Goal: Information Seeking & Learning: Learn about a topic

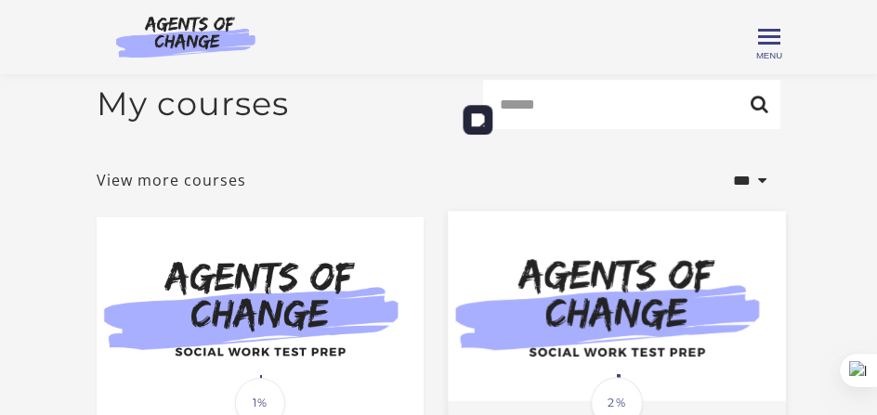
click at [661, 211] on img at bounding box center [617, 306] width 338 height 191
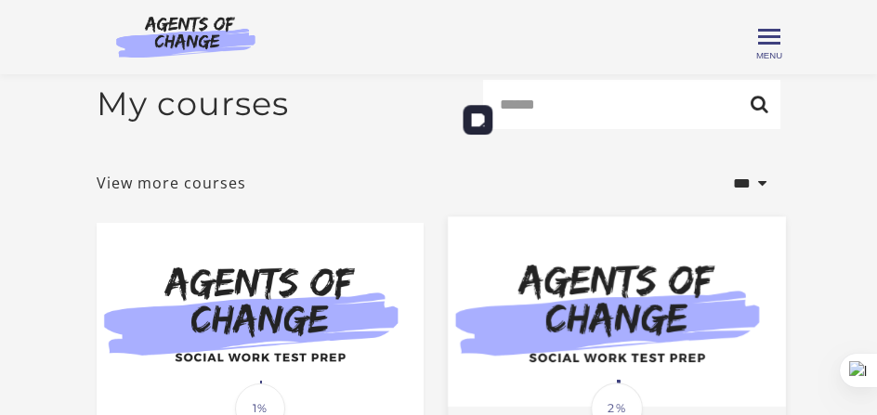
scroll to position [131, 0]
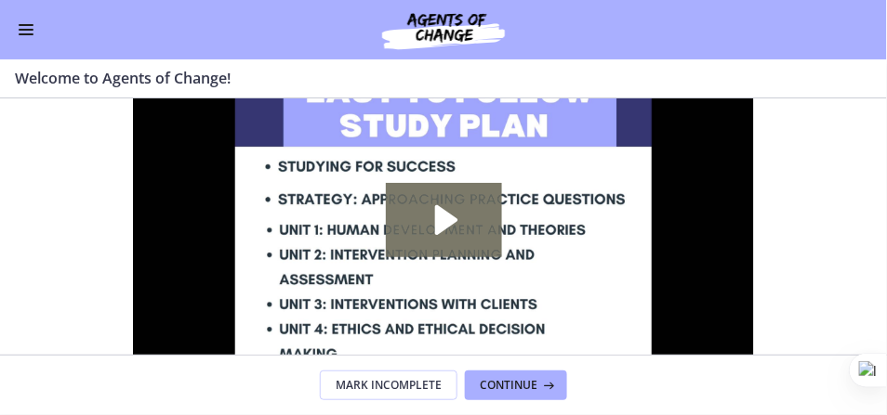
scroll to position [94, 0]
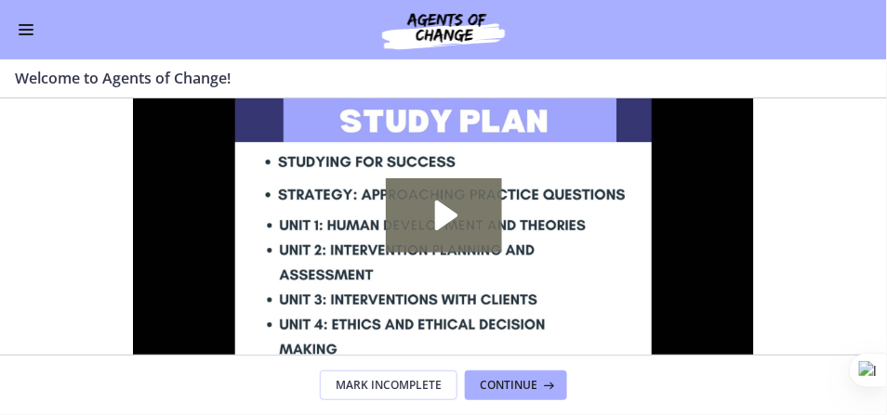
click at [25, 32] on button "Enable menu" at bounding box center [26, 30] width 22 height 22
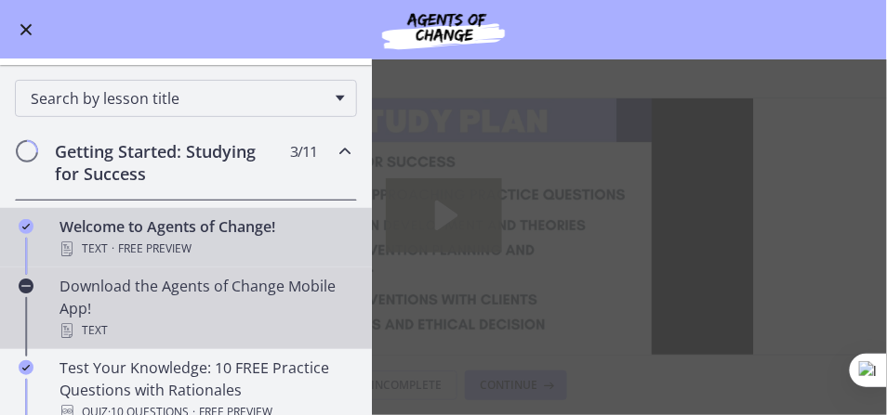
scroll to position [201, 0]
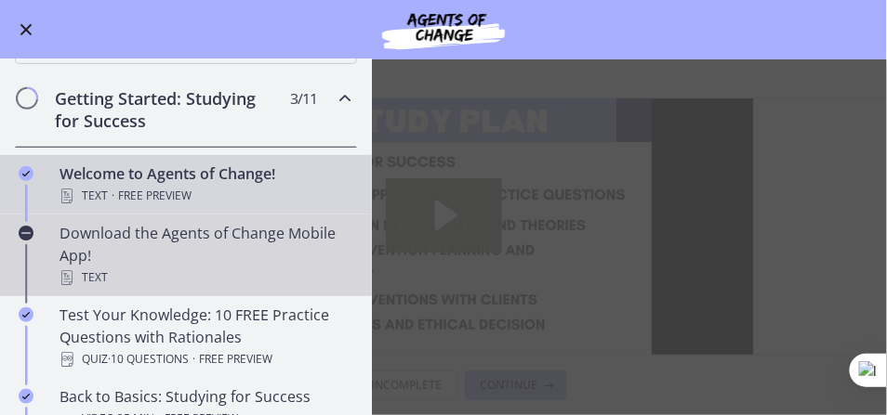
click at [150, 260] on div "Download the Agents of Change Mobile App! Text" at bounding box center [204, 255] width 290 height 67
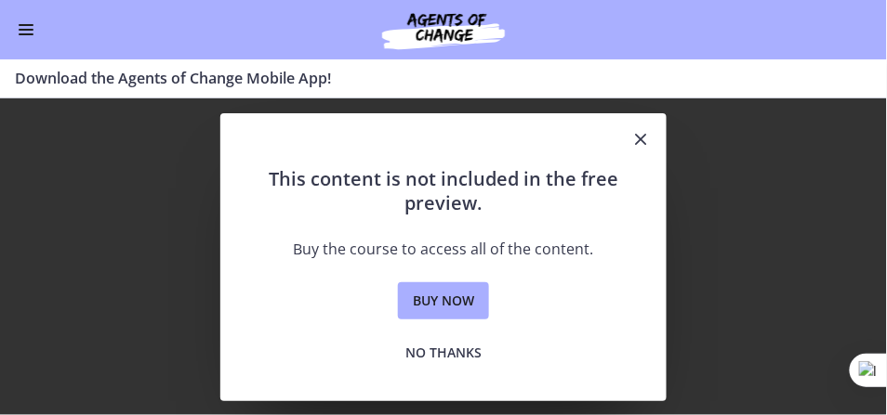
scroll to position [0, 0]
click at [638, 139] on icon "Close" at bounding box center [640, 139] width 22 height 22
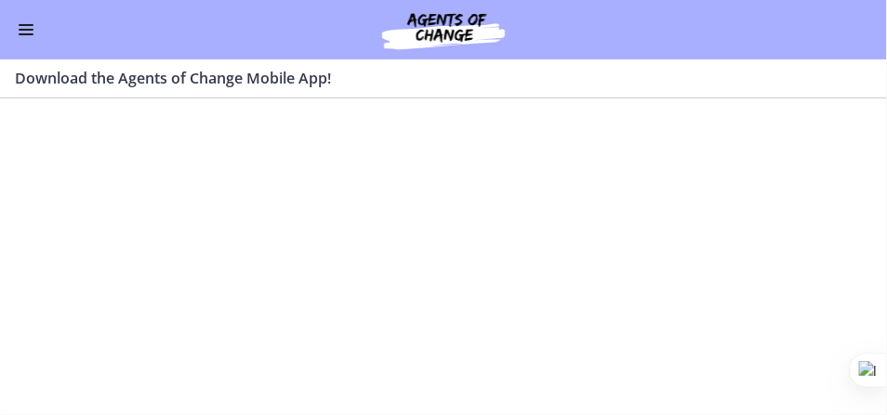
click at [18, 30] on button "Enable menu" at bounding box center [26, 30] width 22 height 22
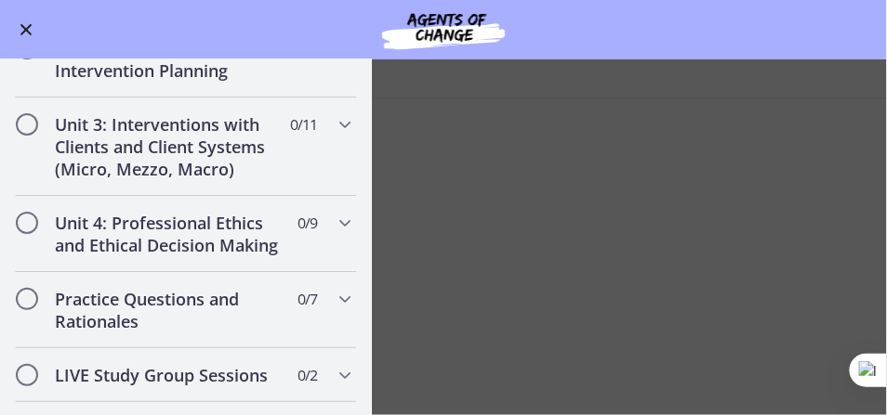
scroll to position [1286, 0]
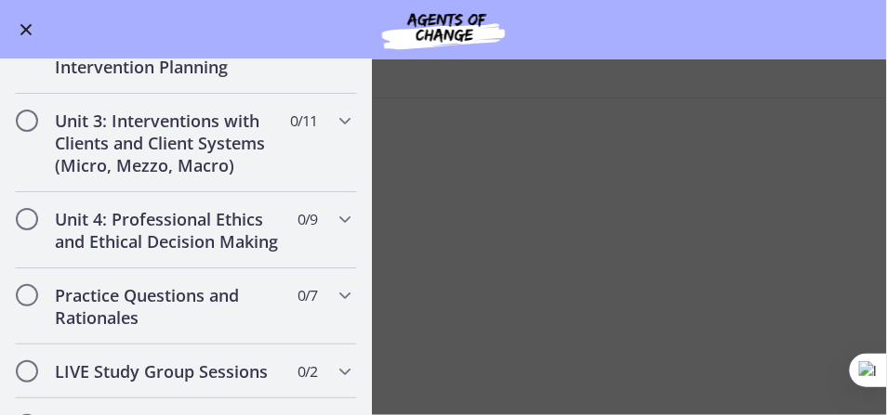
click at [19, 26] on button "Enable menu" at bounding box center [26, 30] width 22 height 22
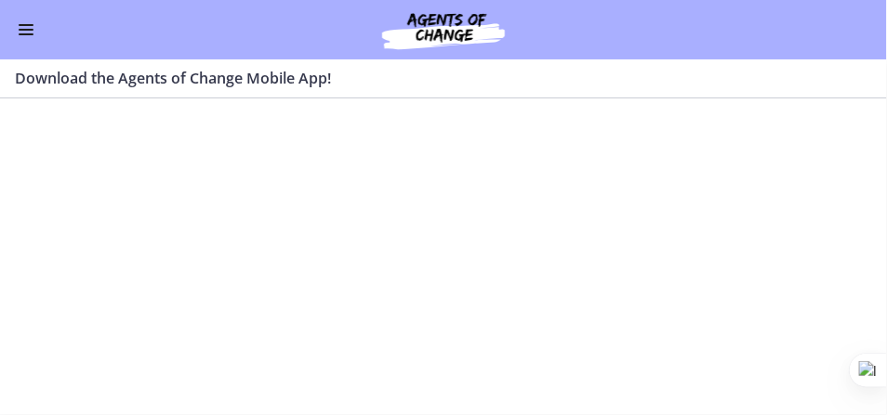
click at [27, 26] on button "Enable menu" at bounding box center [26, 30] width 22 height 22
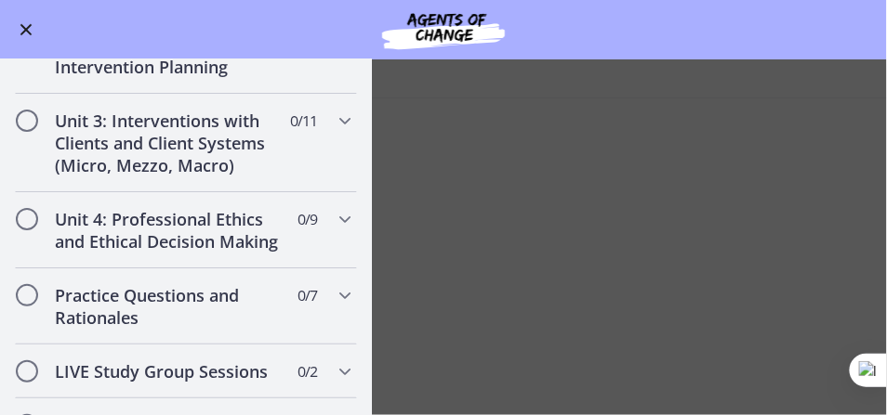
click at [27, 26] on button "Enable menu" at bounding box center [26, 30] width 22 height 22
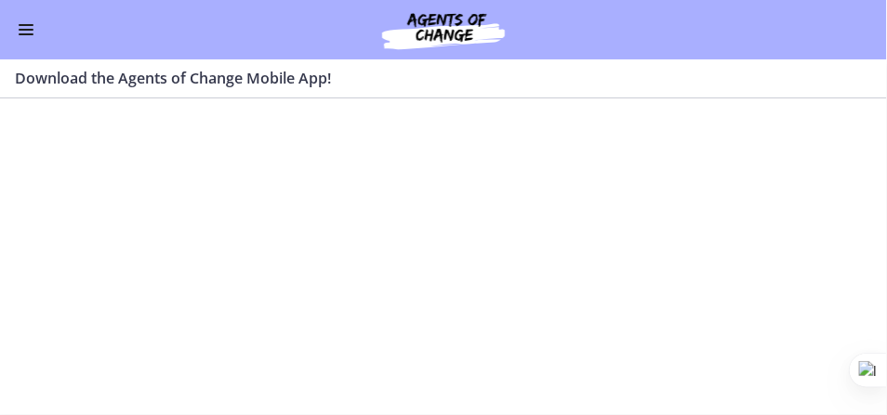
click at [568, 155] on section at bounding box center [443, 257] width 887 height 317
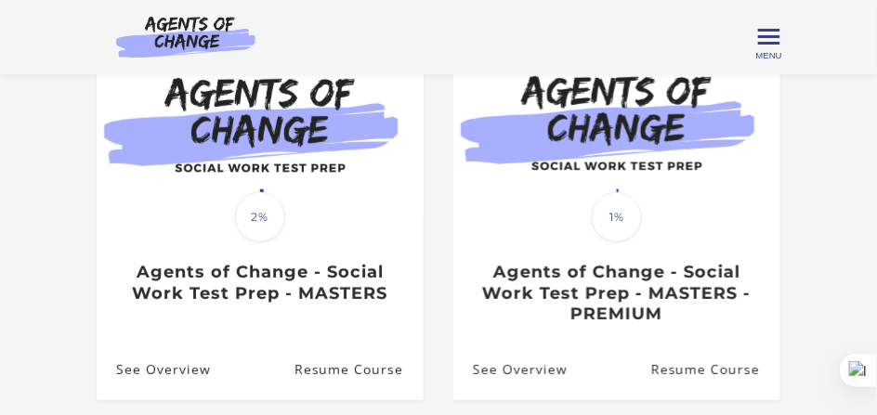
scroll to position [236, 0]
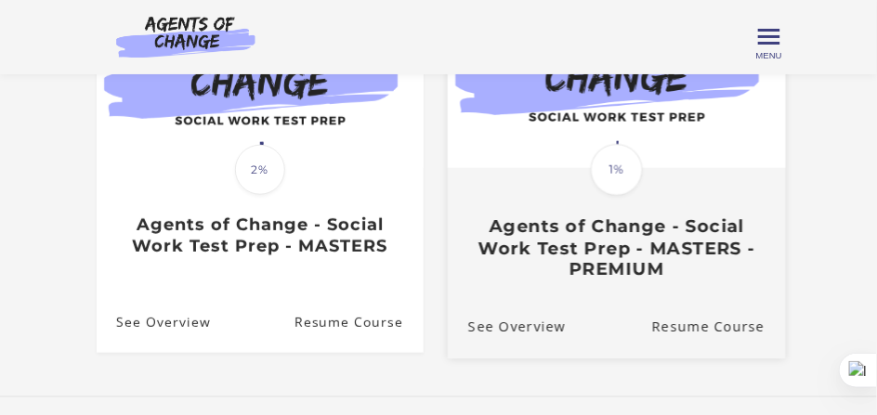
click at [656, 256] on h3 "Agents of Change - Social Work Test Prep - MASTERS - PREMIUM" at bounding box center [616, 248] width 297 height 65
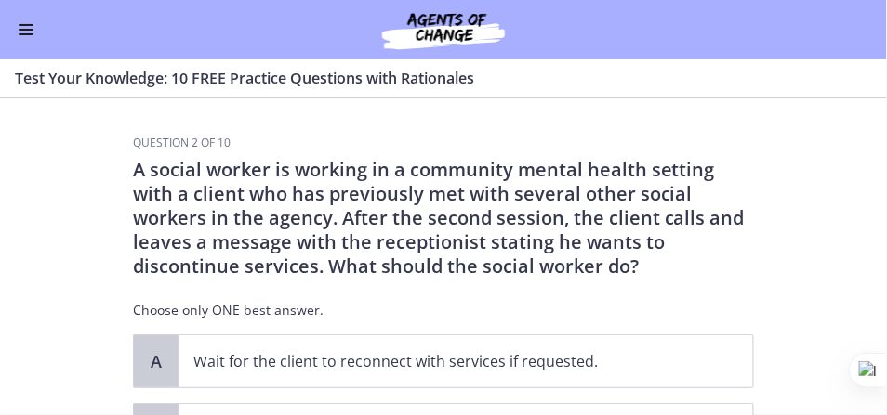
click at [29, 34] on span "Enable menu" at bounding box center [26, 34] width 15 height 2
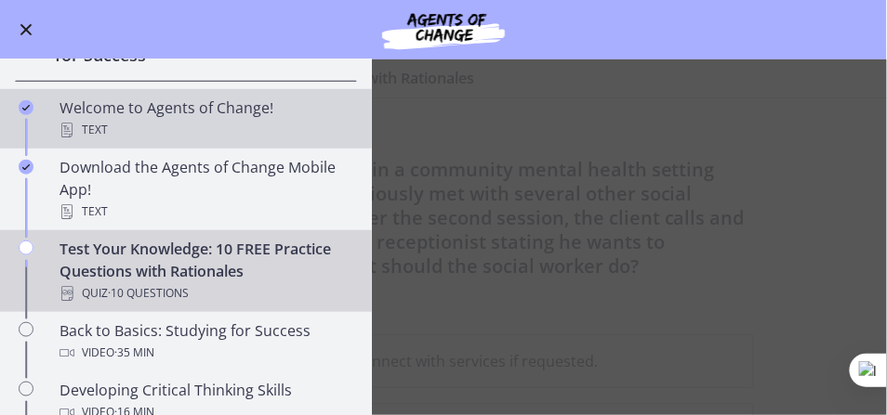
scroll to position [347, 0]
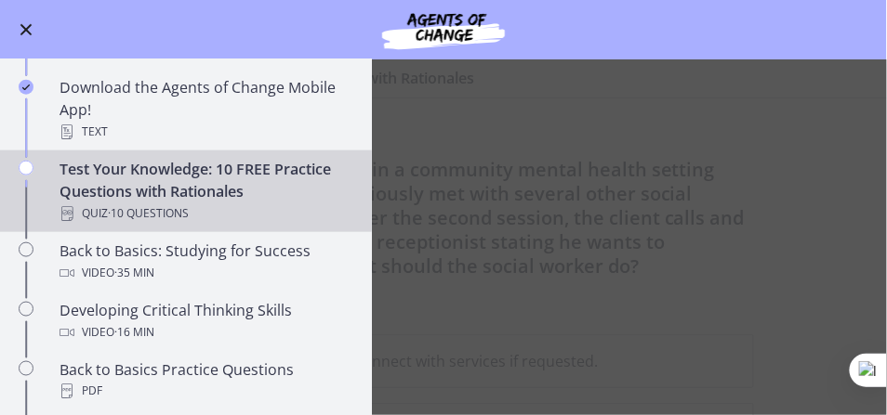
click at [487, 97] on main "Test Your Knowledge: 10 FREE Practice Questions with Rationales Enable fullscre…" at bounding box center [443, 237] width 887 height 356
click at [27, 33] on button "Enable menu" at bounding box center [26, 30] width 22 height 22
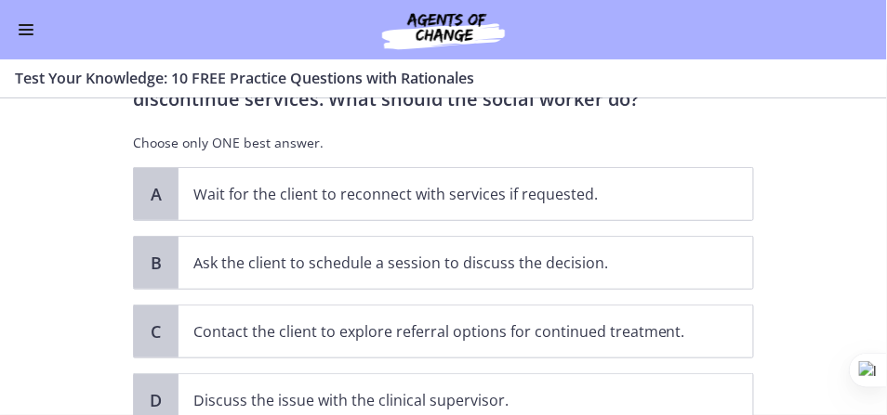
scroll to position [218, 0]
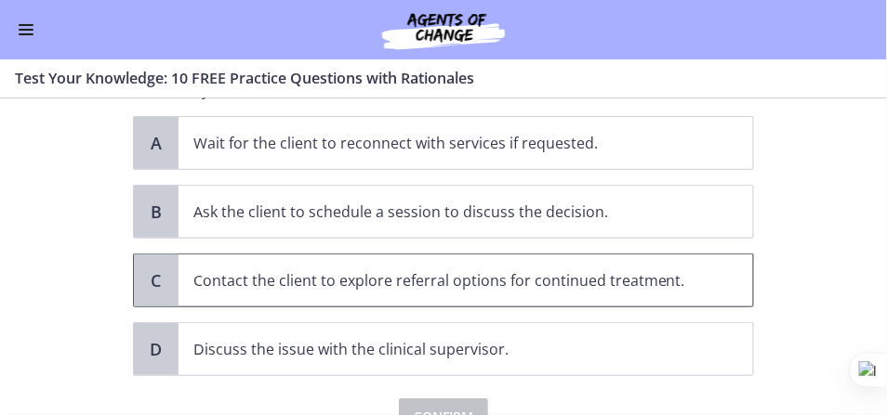
click at [406, 280] on p "Contact the client to explore referral options for continued treatment." at bounding box center [446, 281] width 507 height 22
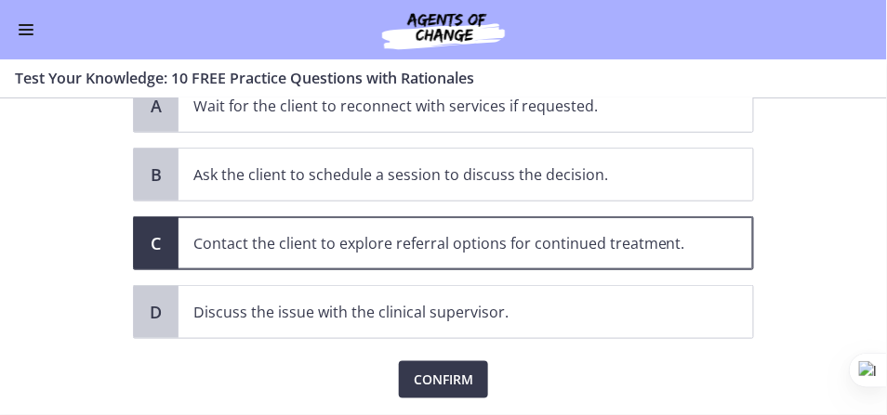
scroll to position [308, 0]
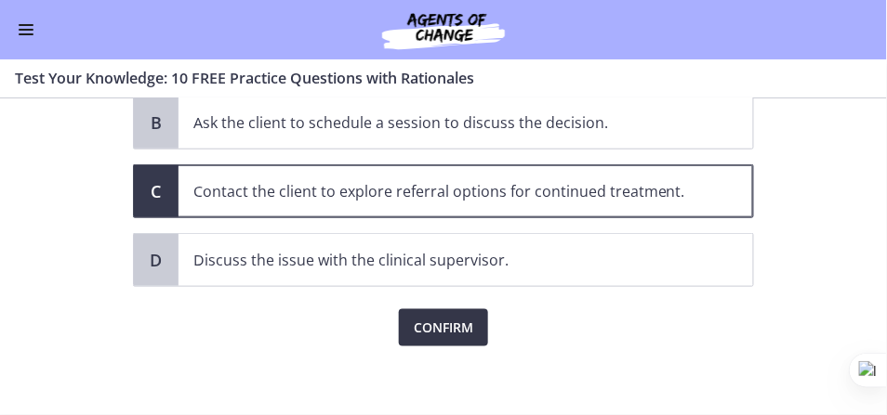
click at [425, 326] on span "Confirm" at bounding box center [443, 328] width 59 height 22
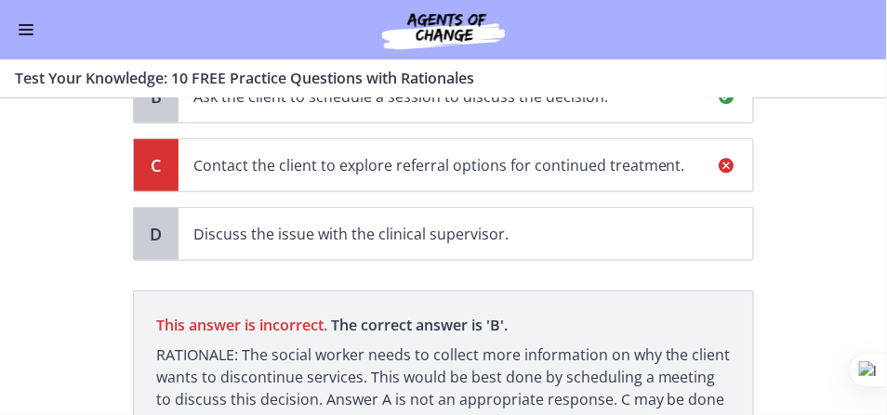
scroll to position [493, 0]
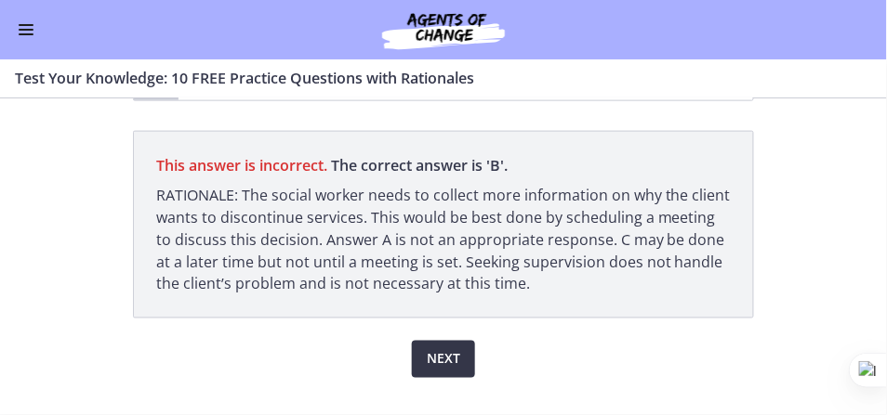
click at [440, 364] on span "Next" at bounding box center [443, 360] width 33 height 22
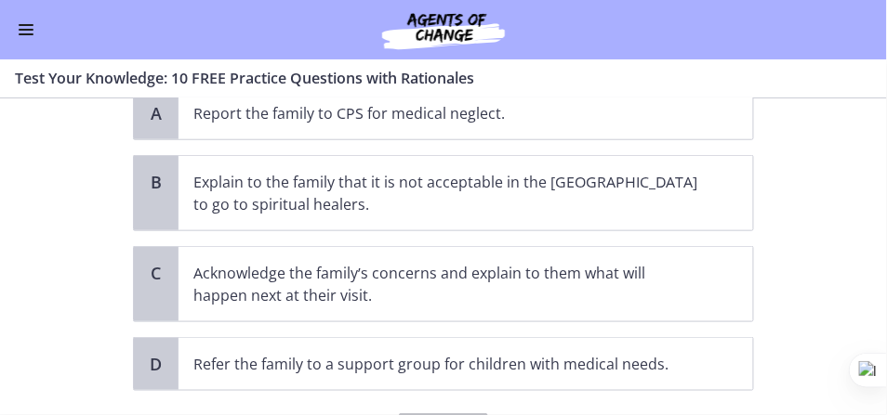
scroll to position [335, 0]
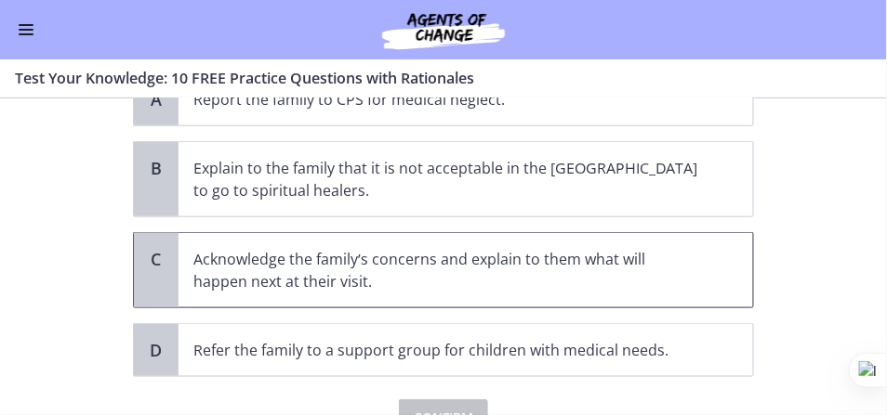
click at [347, 248] on p "Acknowledge the family’s concerns and explain to them what will happen next at …" at bounding box center [446, 270] width 507 height 45
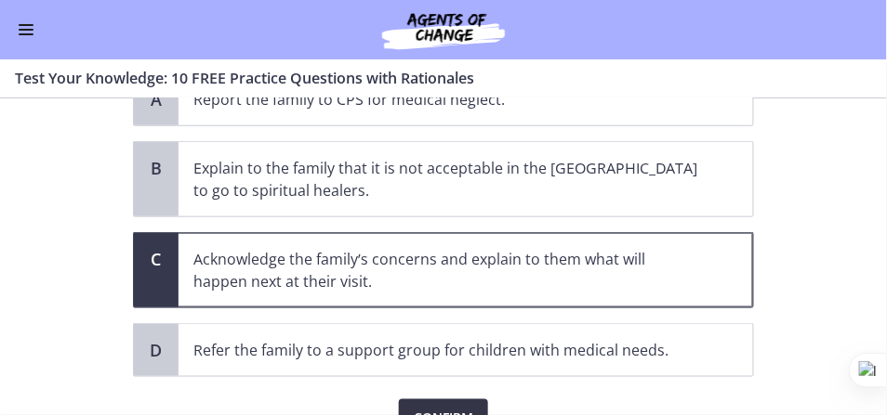
click at [427, 407] on span "Confirm" at bounding box center [443, 418] width 59 height 22
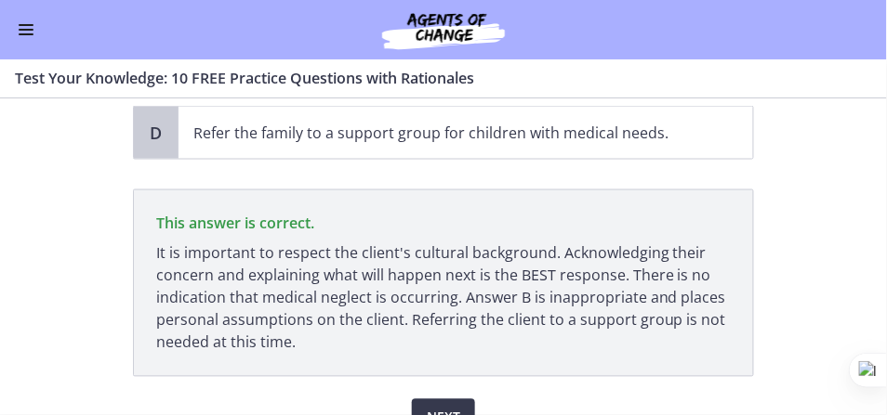
scroll to position [623, 0]
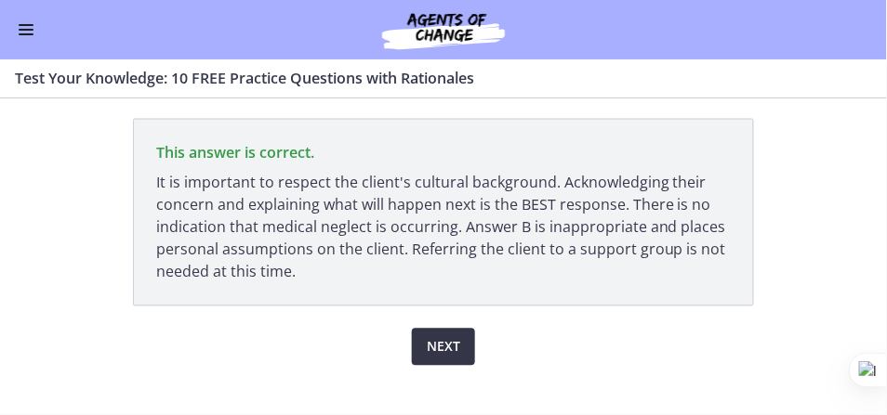
click at [442, 335] on button "Next" at bounding box center [443, 347] width 63 height 37
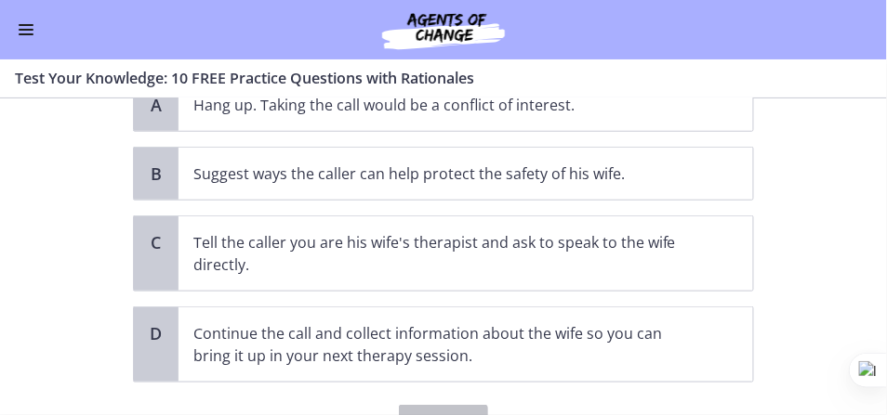
scroll to position [281, 0]
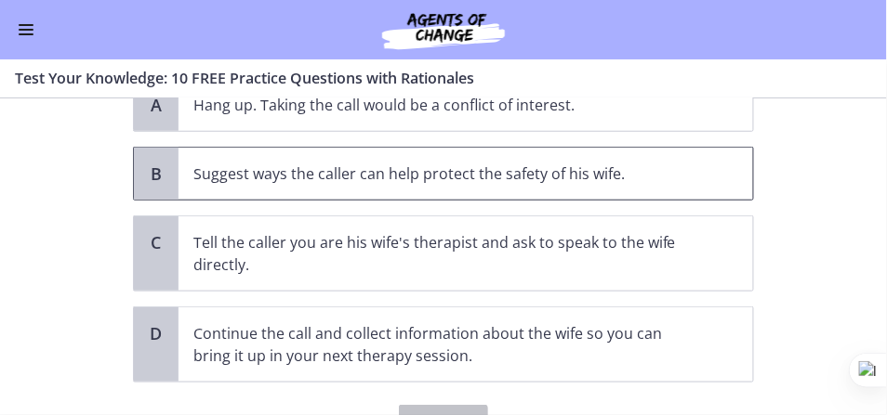
click at [482, 178] on p "Suggest ways the caller can help protect the safety of his wife." at bounding box center [446, 174] width 507 height 22
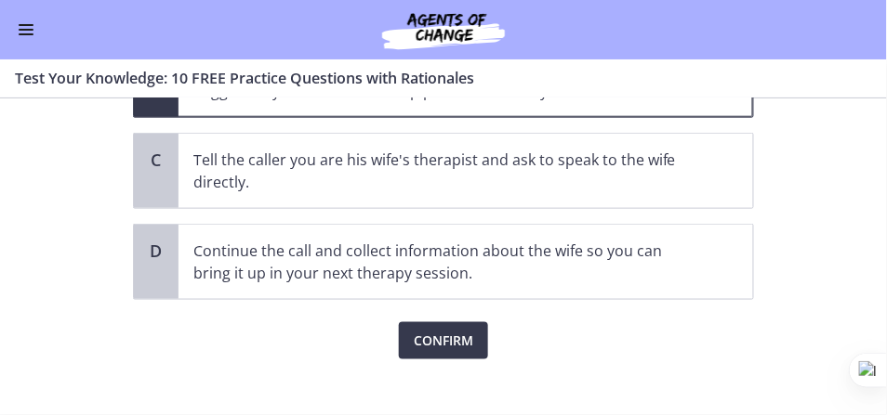
scroll to position [381, 0]
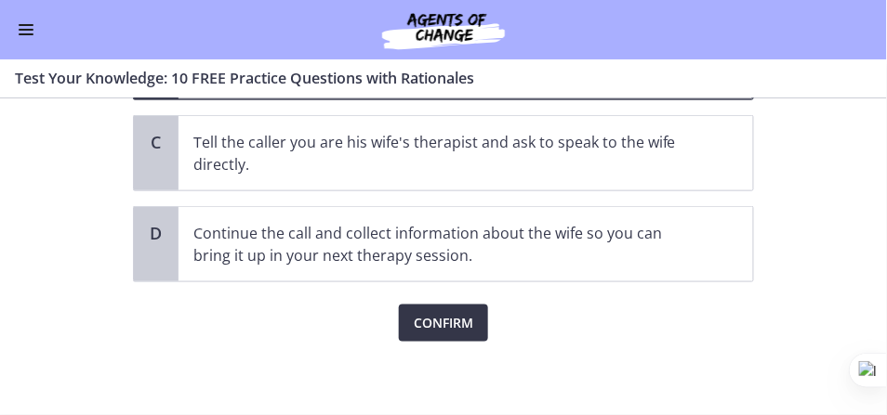
click at [445, 314] on span "Confirm" at bounding box center [443, 323] width 59 height 22
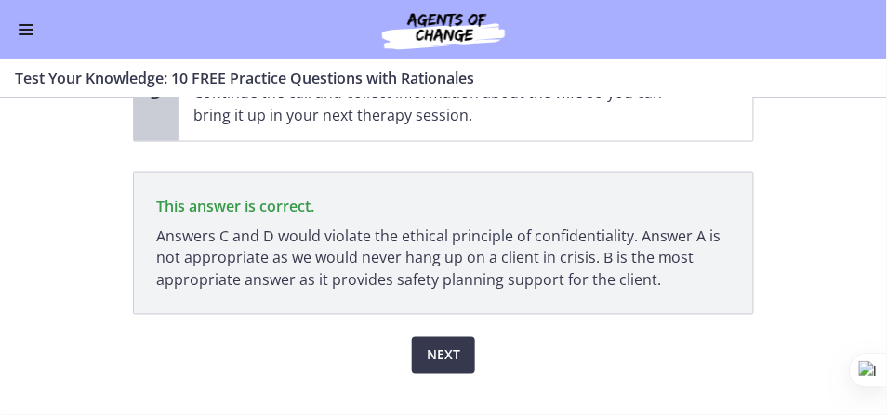
scroll to position [528, 0]
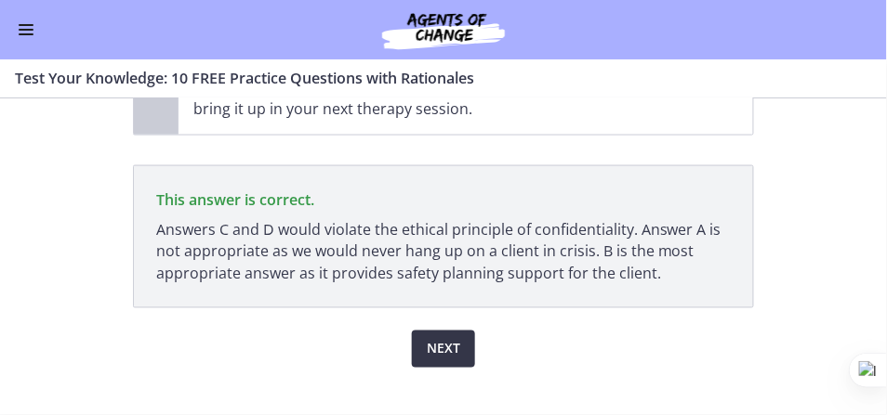
click at [446, 355] on span "Next" at bounding box center [443, 349] width 33 height 22
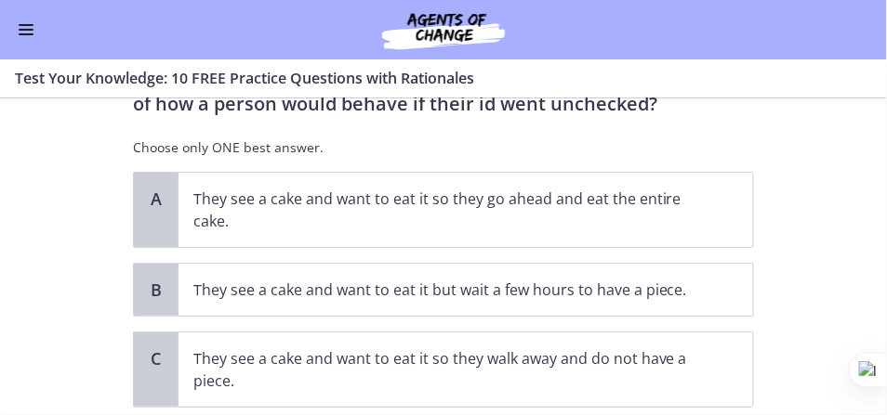
scroll to position [46, 0]
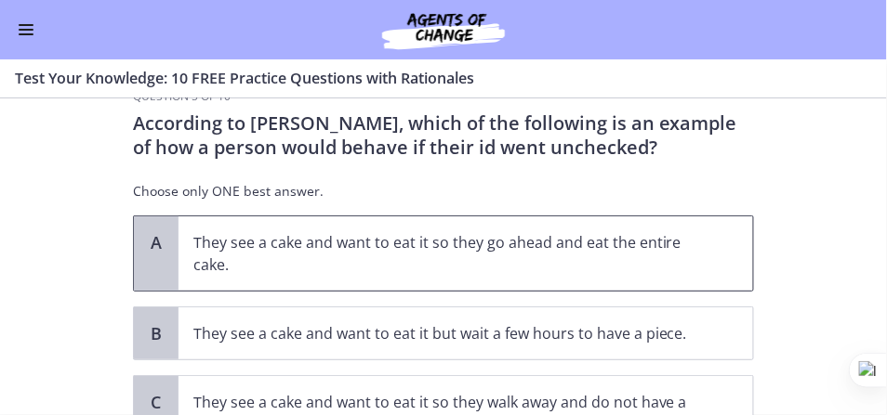
click at [500, 253] on p "They see a cake and want to eat it so they go ahead and eat the entire cake." at bounding box center [446, 253] width 507 height 45
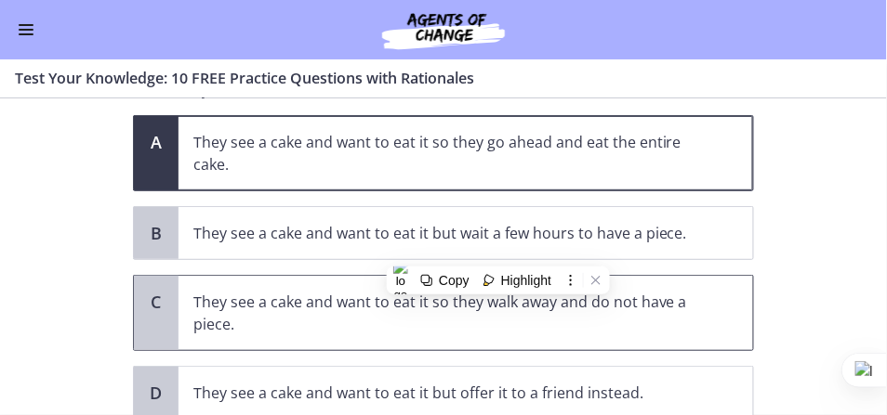
scroll to position [284, 0]
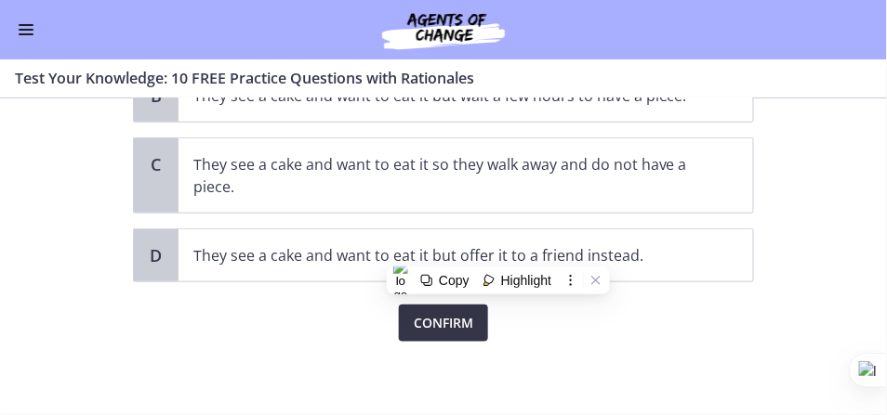
click at [434, 329] on span "Confirm" at bounding box center [443, 323] width 59 height 22
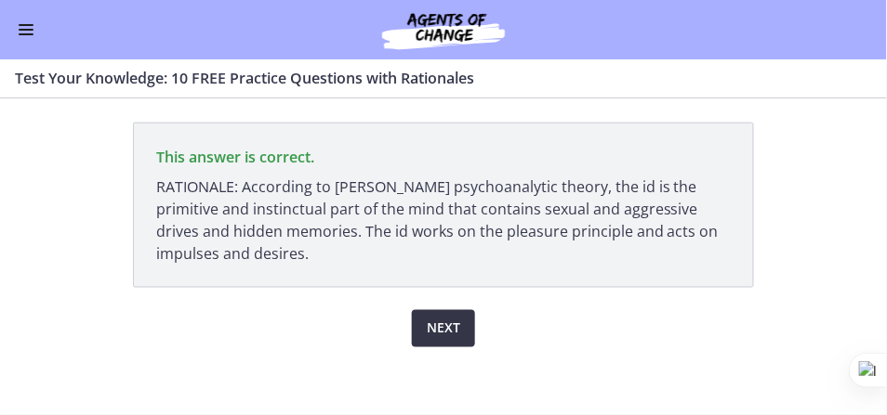
scroll to position [480, 0]
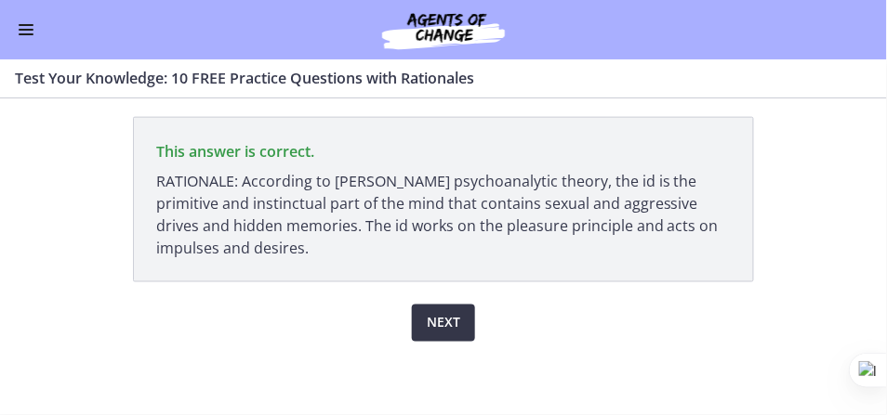
click at [449, 326] on span "Next" at bounding box center [443, 323] width 33 height 22
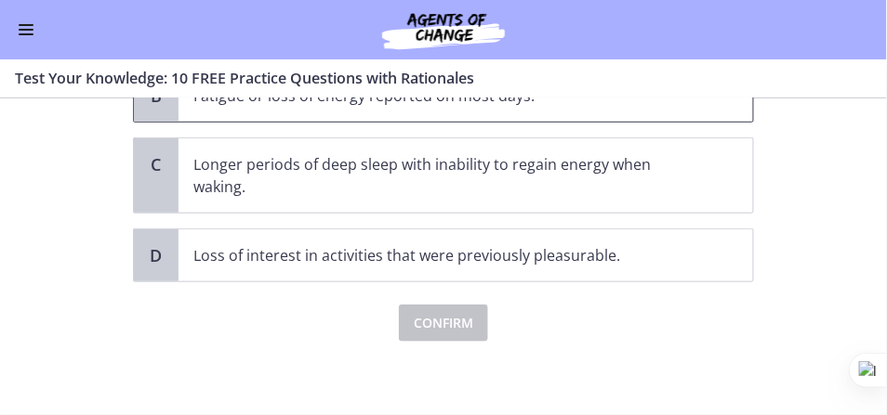
scroll to position [157, 0]
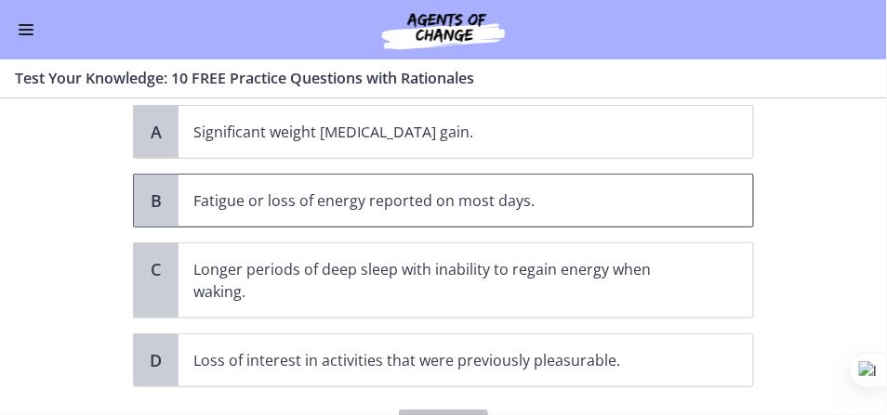
click at [374, 199] on p "Fatigue or loss of energy reported on most days." at bounding box center [446, 201] width 507 height 22
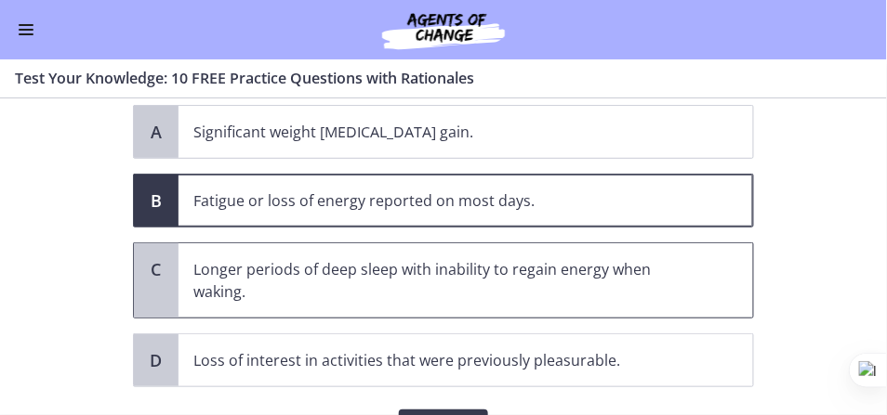
scroll to position [243, 0]
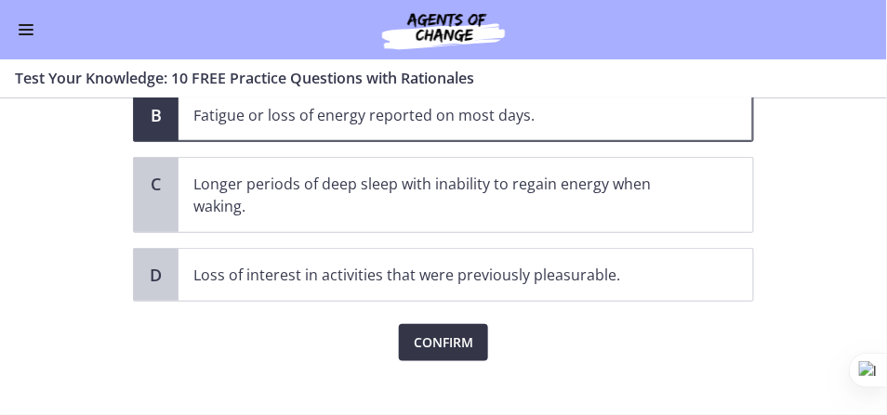
click at [460, 338] on span "Confirm" at bounding box center [443, 343] width 59 height 22
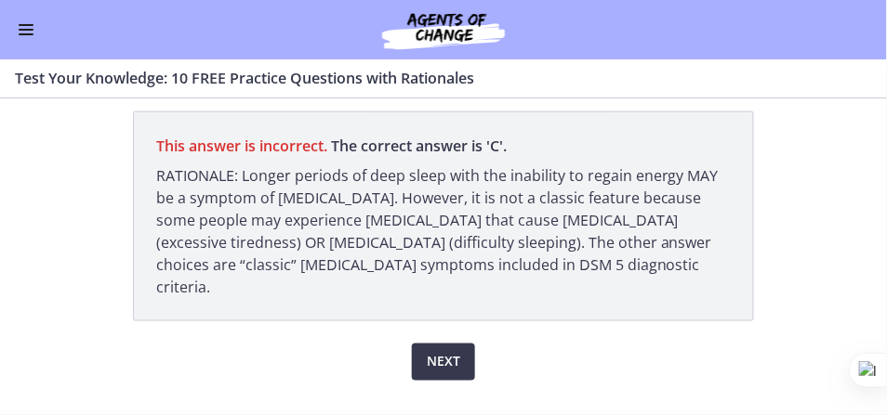
scroll to position [480, 0]
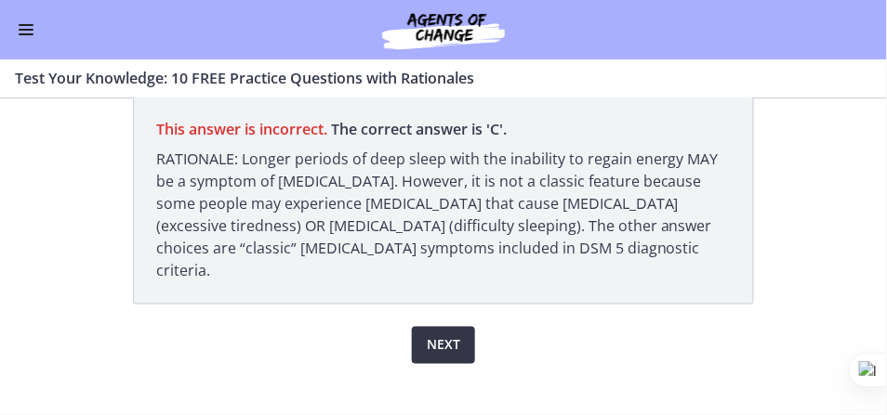
click at [433, 335] on span "Next" at bounding box center [443, 346] width 33 height 22
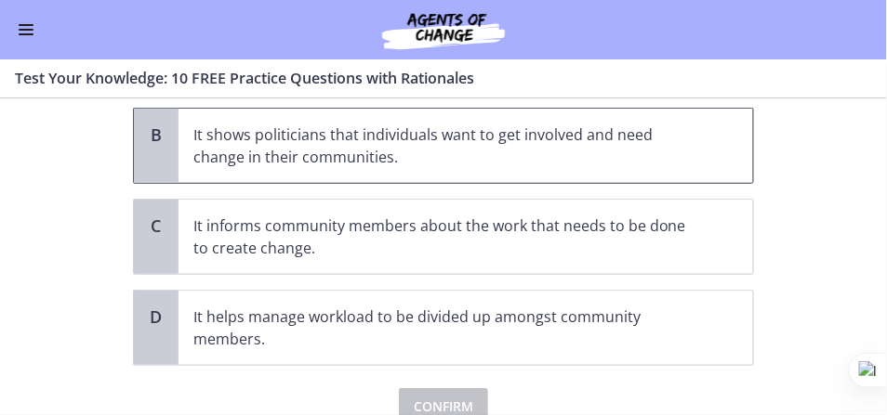
scroll to position [247, 0]
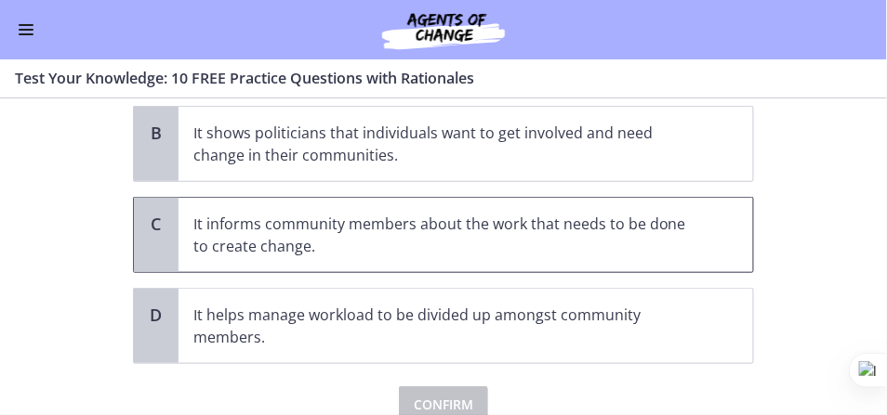
click at [356, 244] on p "It informs community members about the work that needs to be done to create cha…" at bounding box center [446, 235] width 507 height 45
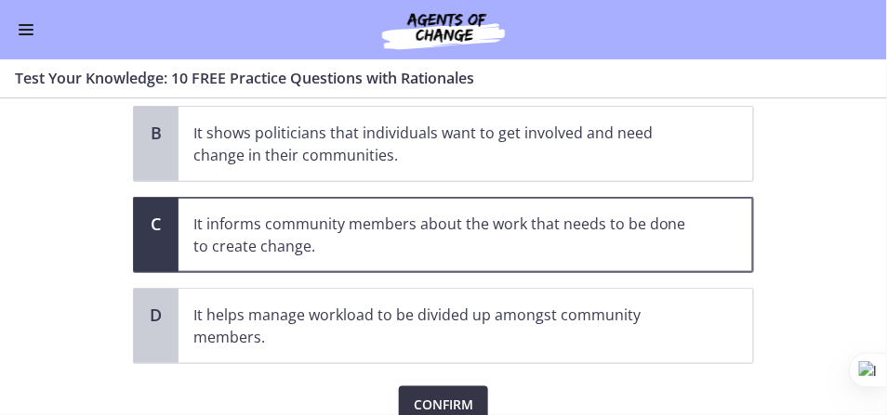
click at [450, 400] on span "Confirm" at bounding box center [443, 405] width 59 height 22
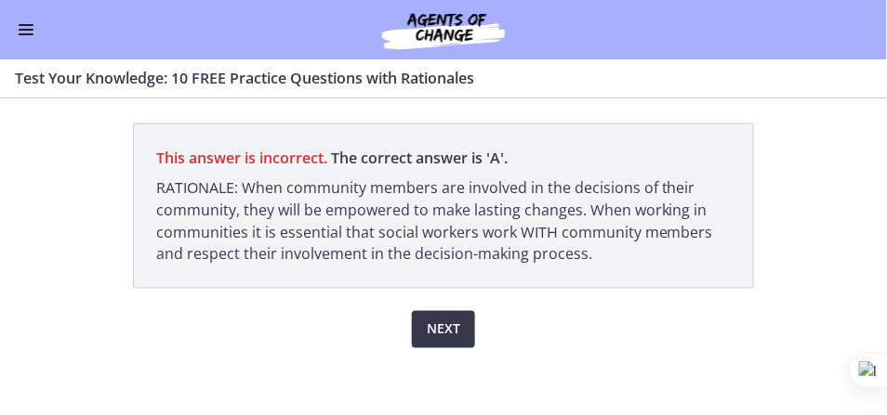
scroll to position [524, 0]
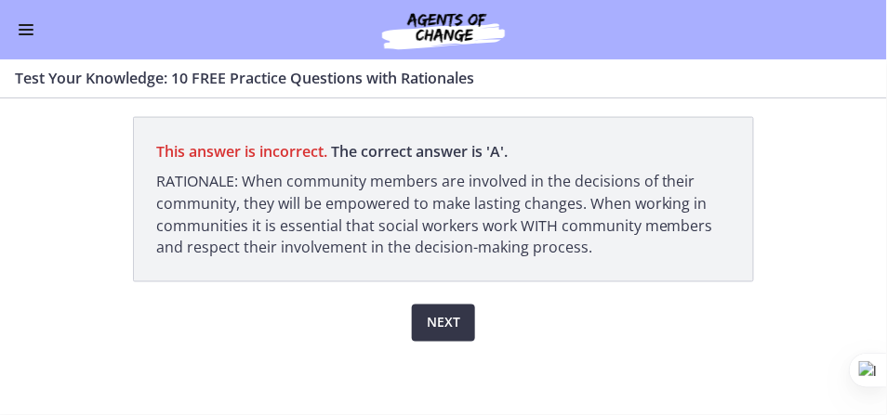
click at [436, 329] on span "Next" at bounding box center [443, 323] width 33 height 22
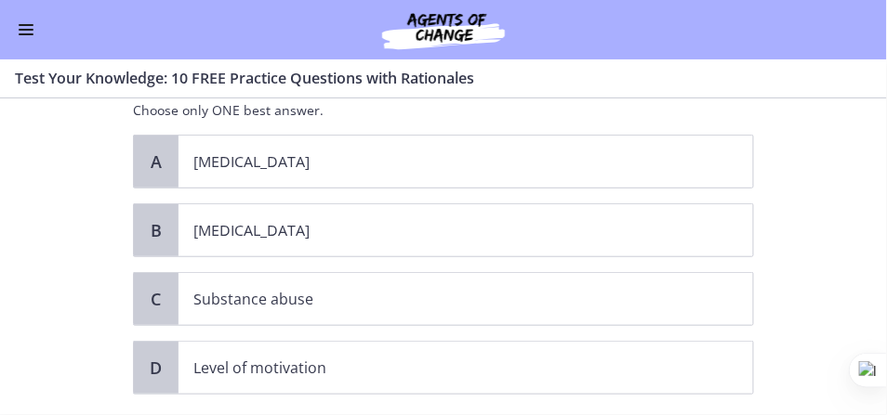
scroll to position [240, 0]
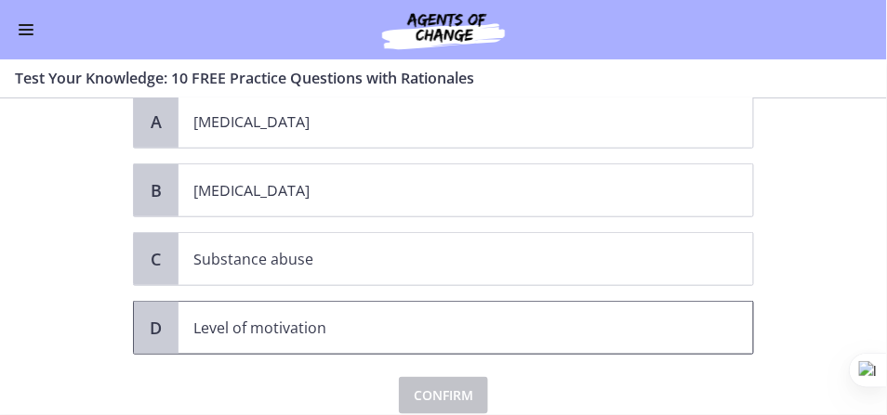
click at [397, 317] on p "Level of motivation" at bounding box center [446, 328] width 507 height 22
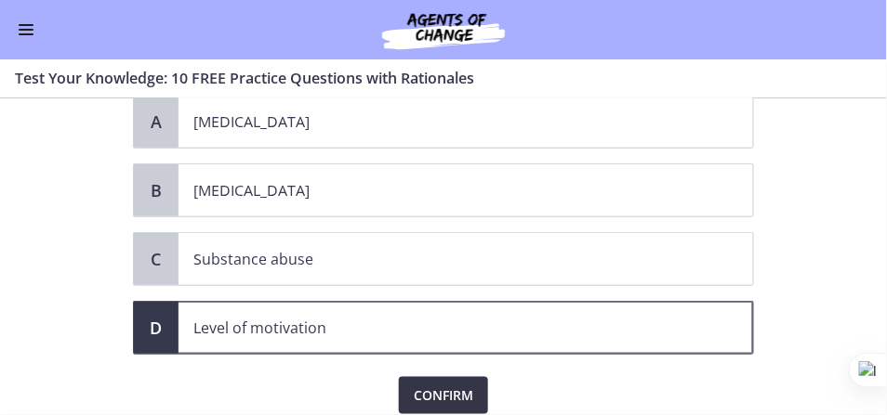
click at [450, 385] on span "Confirm" at bounding box center [443, 396] width 59 height 22
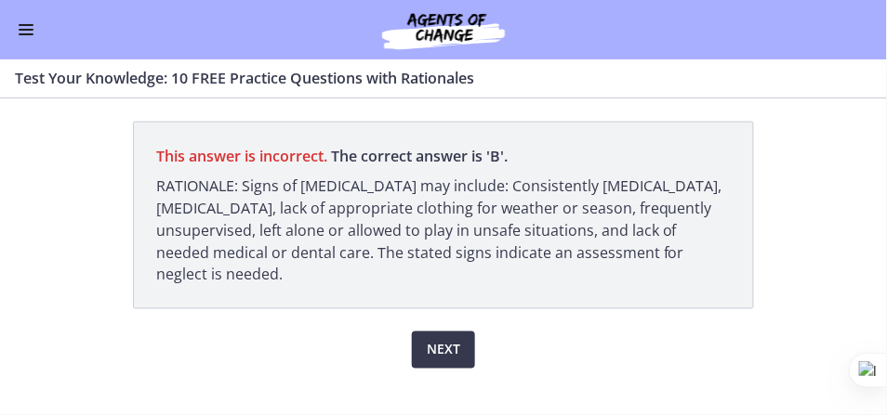
scroll to position [506, 0]
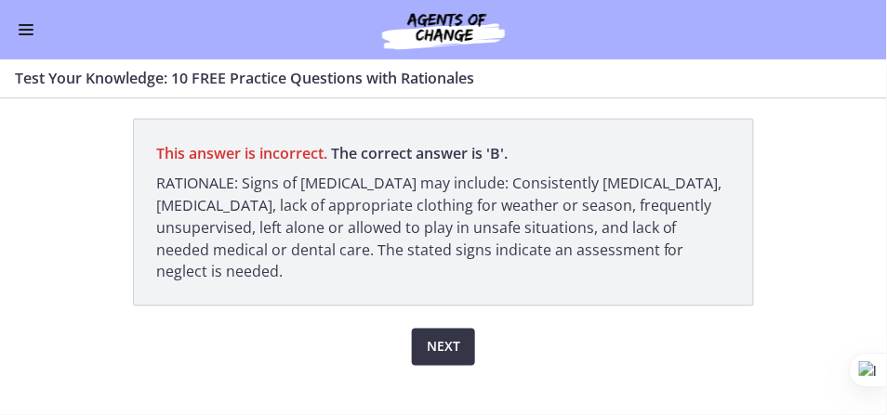
click at [450, 336] on span "Next" at bounding box center [443, 347] width 33 height 22
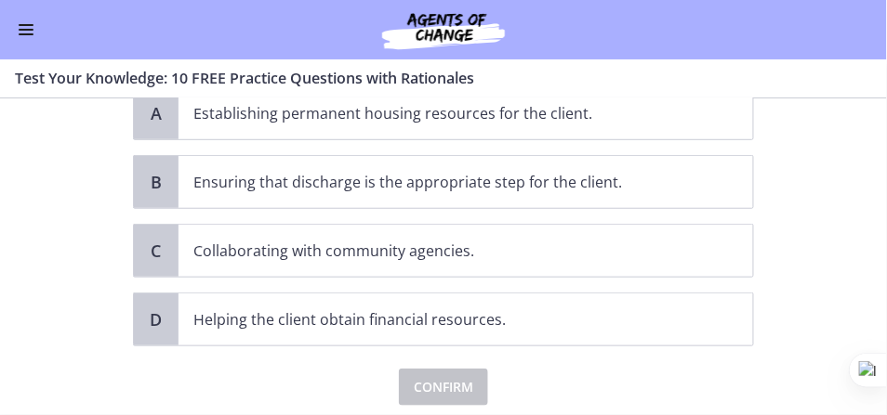
scroll to position [221, 0]
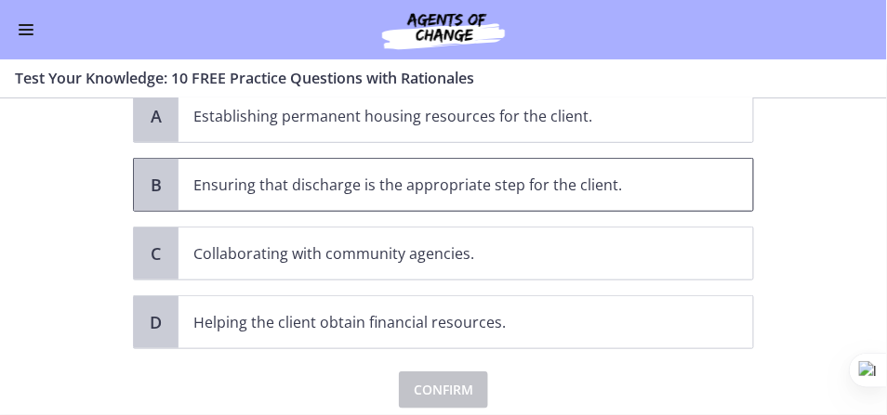
click at [542, 183] on p "Ensuring that discharge is the appropriate step for the client." at bounding box center [446, 185] width 507 height 22
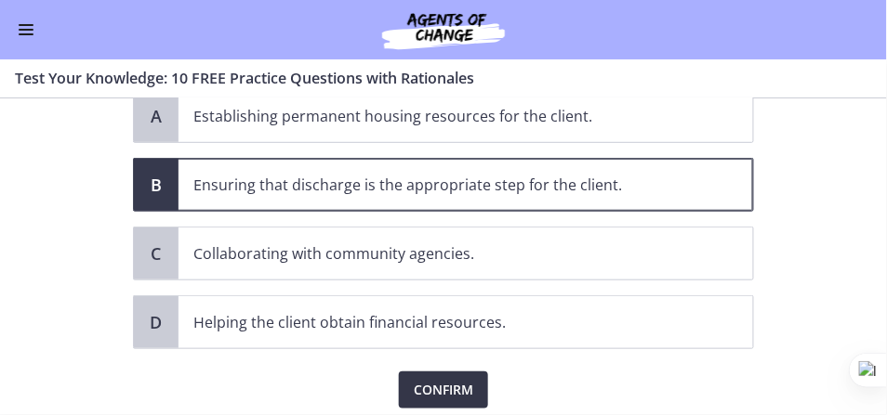
click at [438, 391] on span "Confirm" at bounding box center [443, 390] width 59 height 22
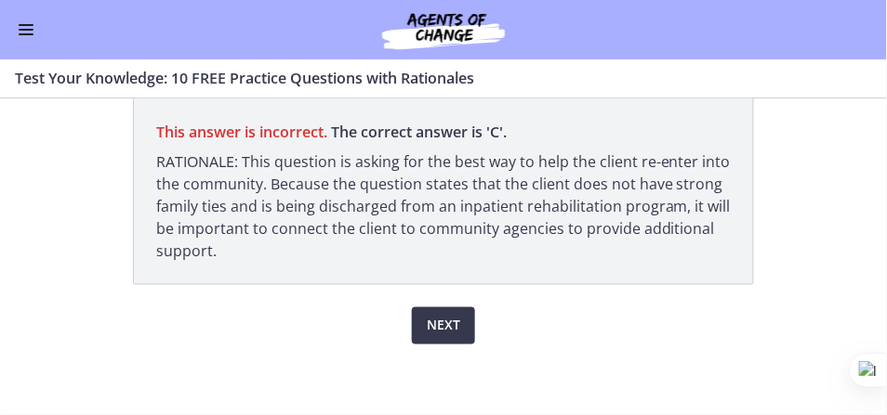
scroll to position [506, 0]
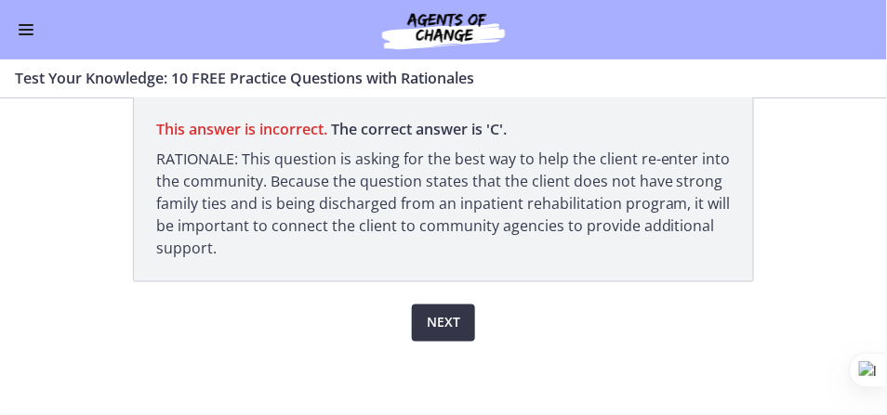
click at [454, 326] on button "Next" at bounding box center [443, 323] width 63 height 37
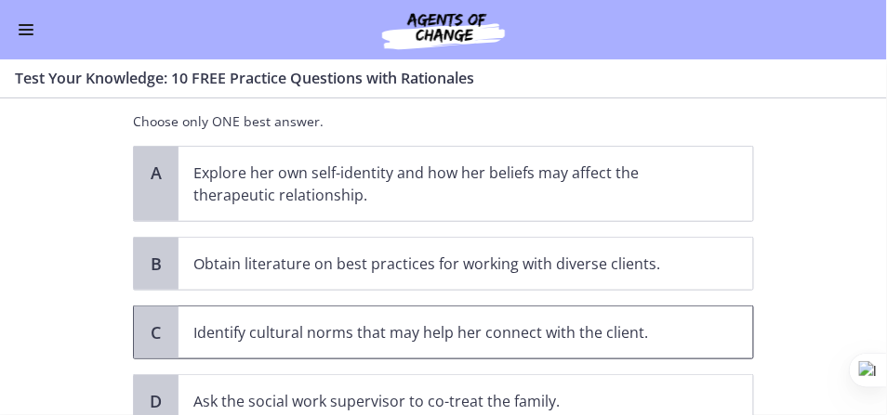
scroll to position [207, 0]
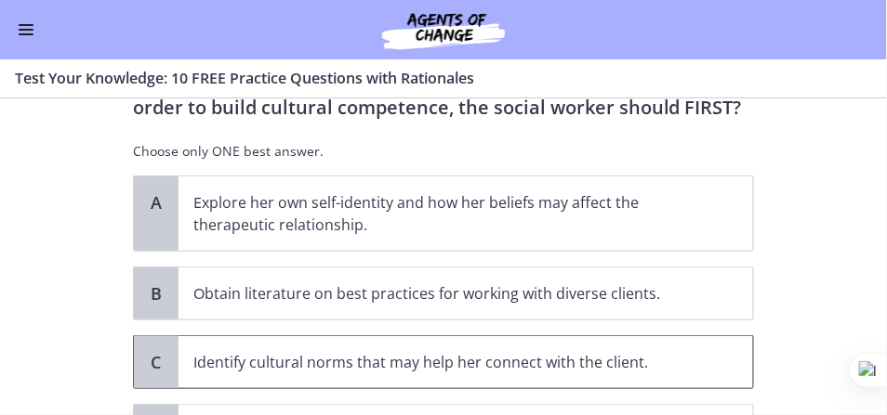
click at [563, 358] on p "Identify cultural norms that may help her connect with the client." at bounding box center [446, 362] width 507 height 22
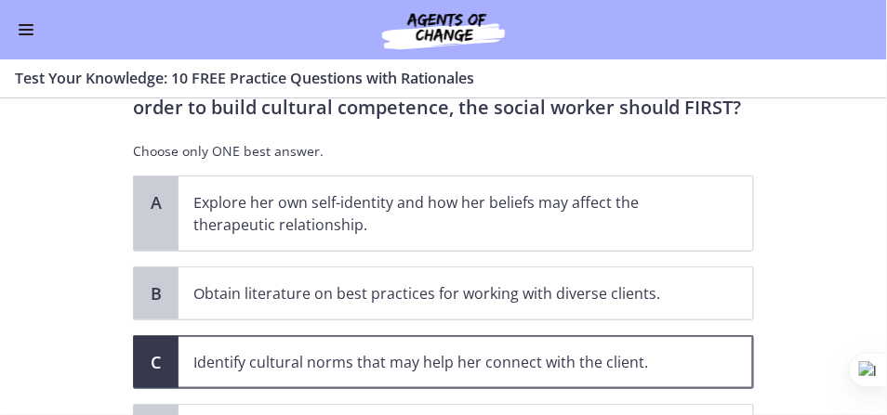
scroll to position [383, 0]
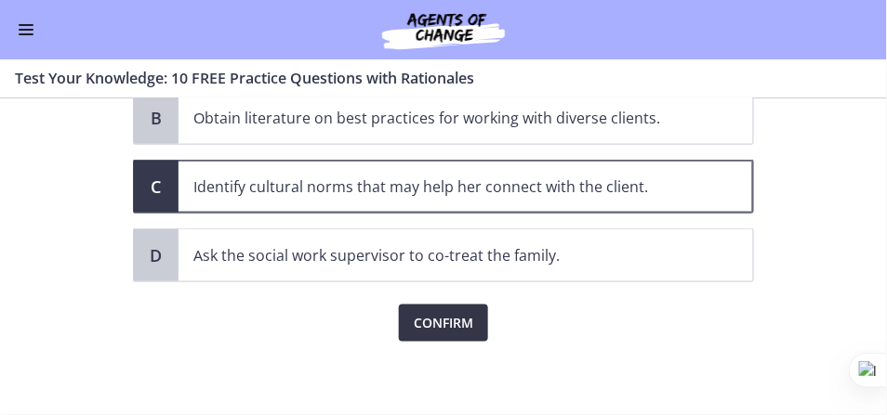
click at [440, 333] on span "Confirm" at bounding box center [443, 323] width 59 height 22
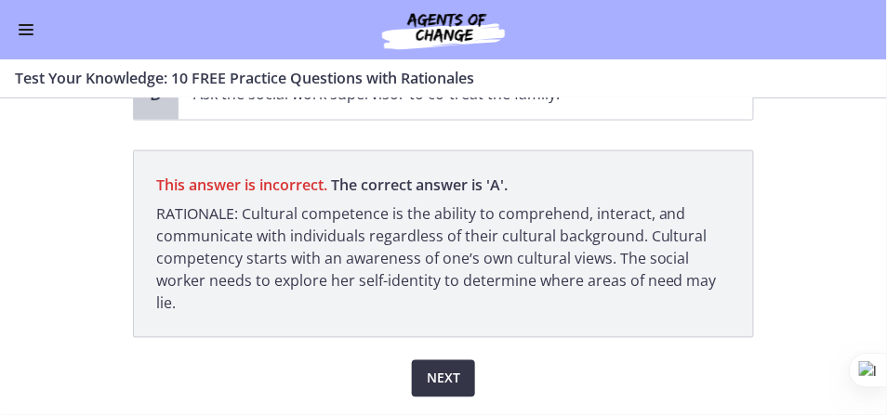
scroll to position [600, 0]
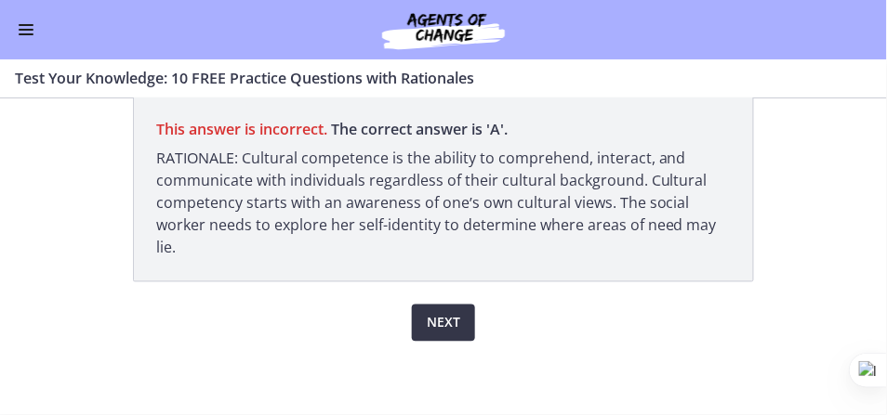
click at [441, 337] on button "Next" at bounding box center [443, 323] width 63 height 37
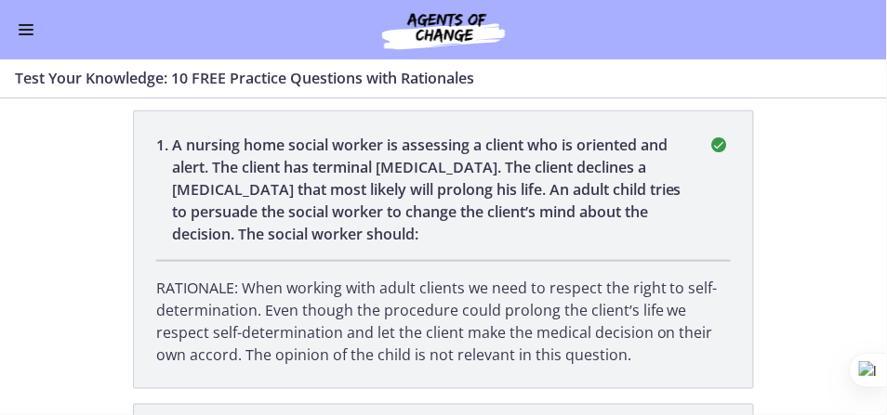
scroll to position [0, 0]
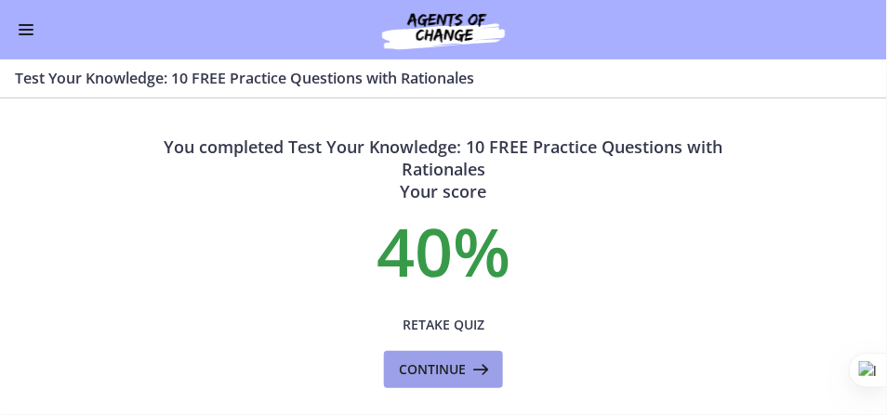
click at [456, 371] on span "Continue" at bounding box center [432, 370] width 67 height 22
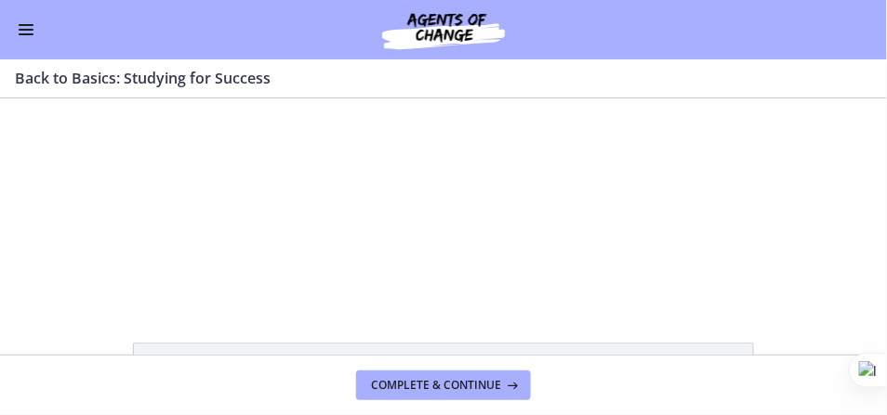
click at [21, 37] on button "Enable menu" at bounding box center [26, 30] width 22 height 22
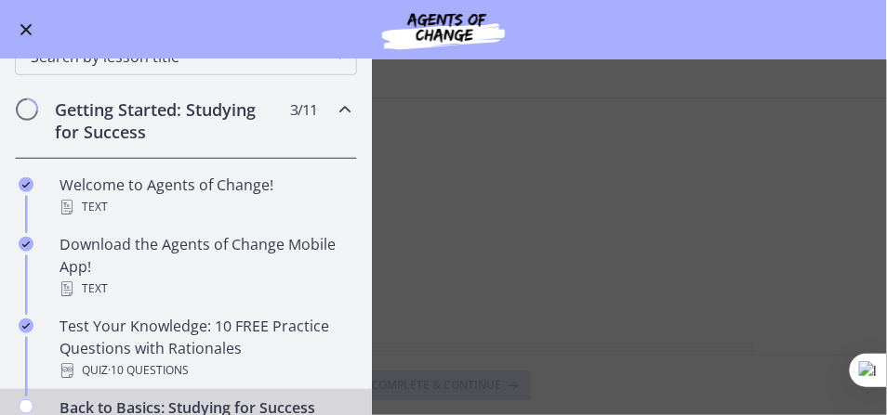
scroll to position [212, 0]
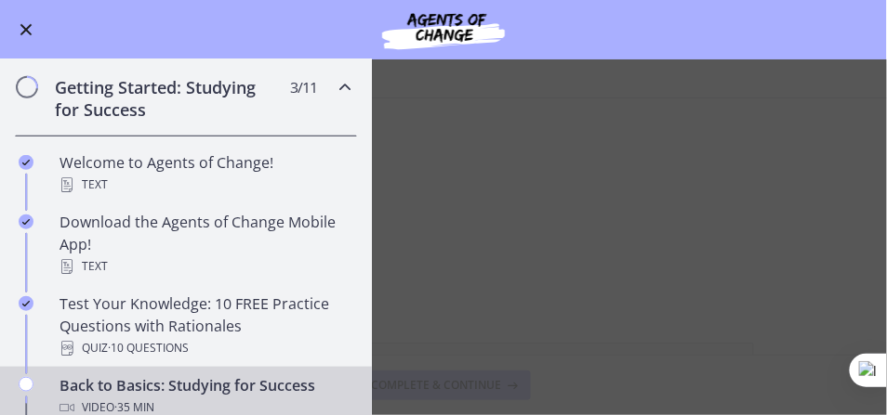
click at [670, 234] on main "Back to Basics: Studying for Success Enable fullscreen Back to Basics Slides 95…" at bounding box center [443, 237] width 887 height 356
click at [338, 85] on icon "Chapters" at bounding box center [345, 87] width 22 height 22
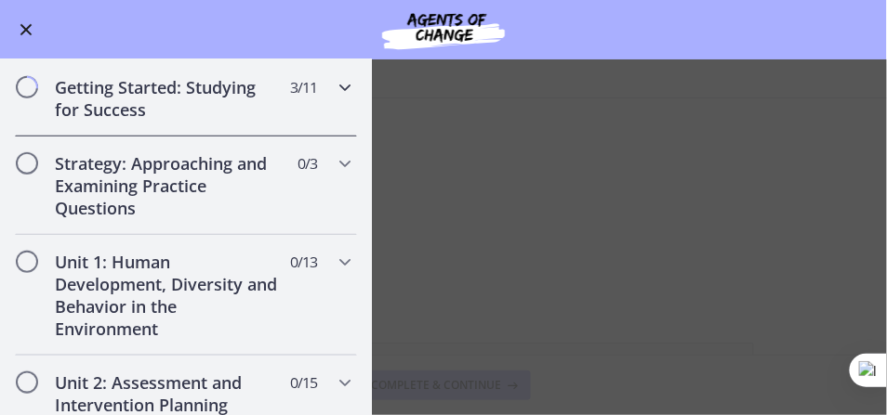
click at [338, 85] on icon "Chapters" at bounding box center [345, 87] width 22 height 22
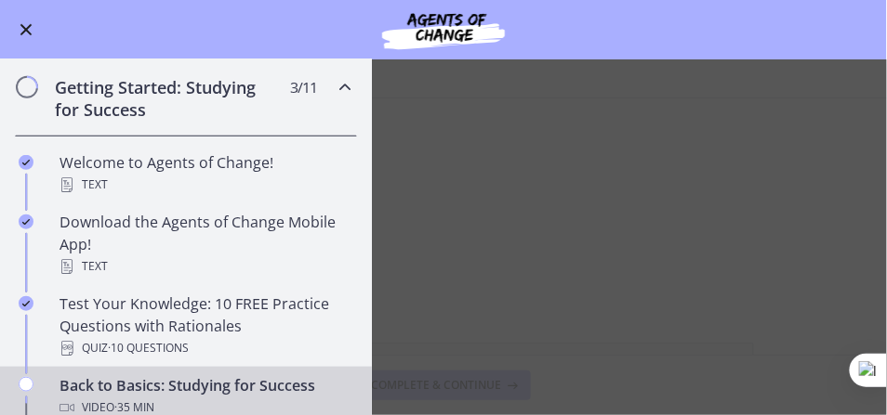
click at [25, 25] on button "Enable menu" at bounding box center [26, 30] width 22 height 22
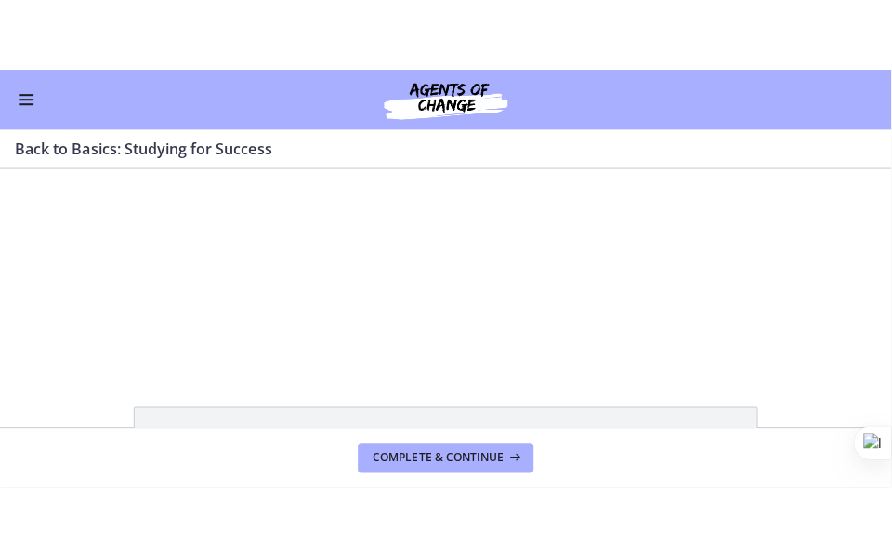
scroll to position [7, 0]
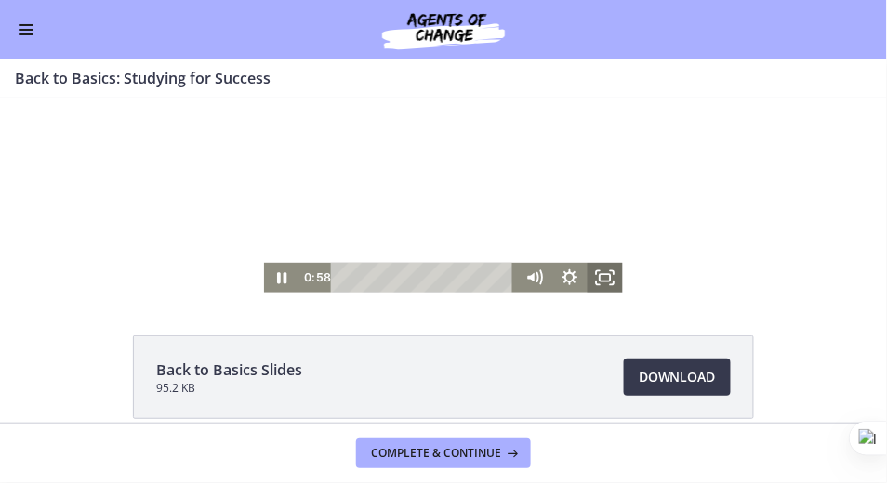
click at [602, 278] on icon "Fullscreen" at bounding box center [604, 277] width 35 height 30
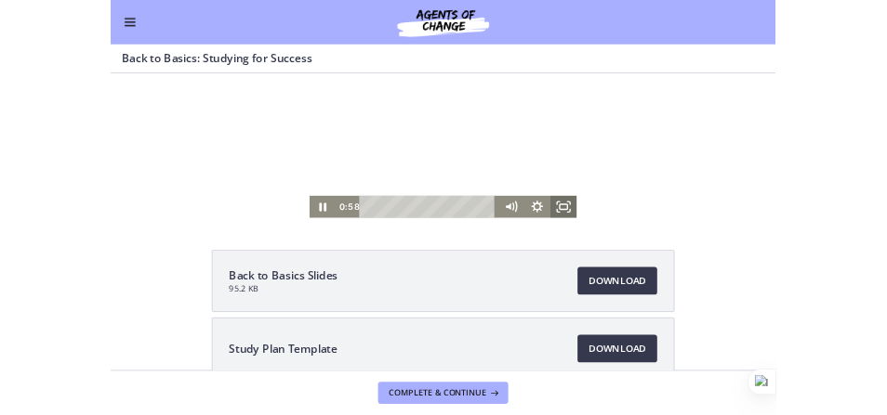
scroll to position [0, 0]
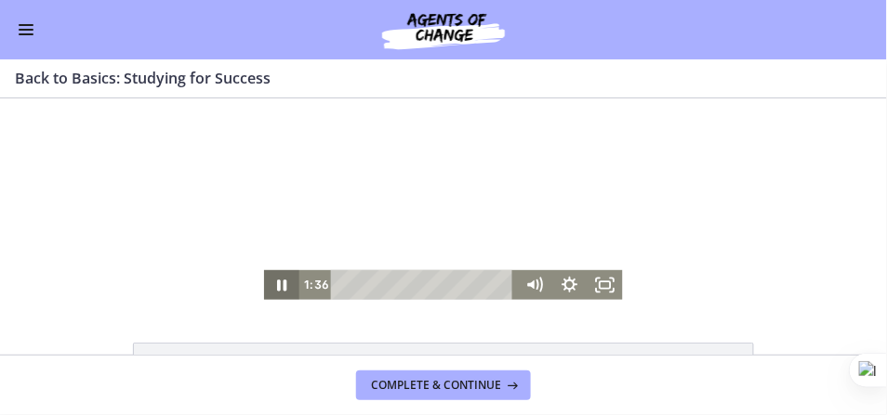
click at [270, 284] on icon "Pause" at bounding box center [281, 285] width 35 height 30
